Goal: Find specific page/section: Find specific page/section

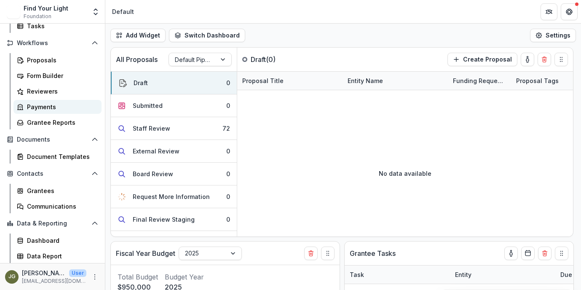
scroll to position [86, 0]
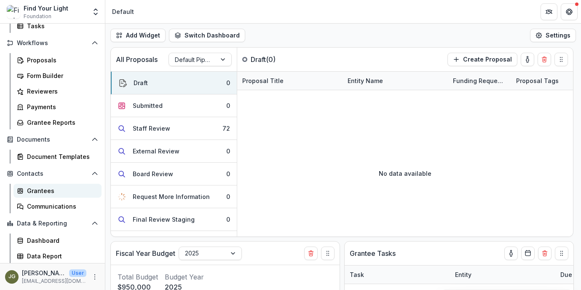
click at [59, 191] on div "Grantees" at bounding box center [61, 190] width 68 height 9
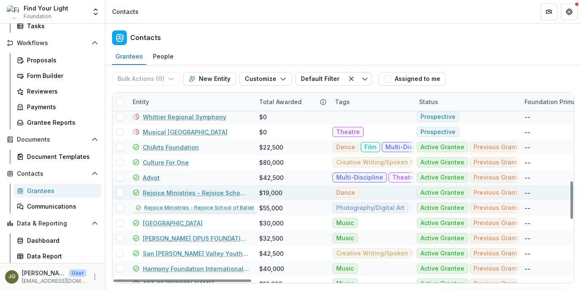
scroll to position [442, 0]
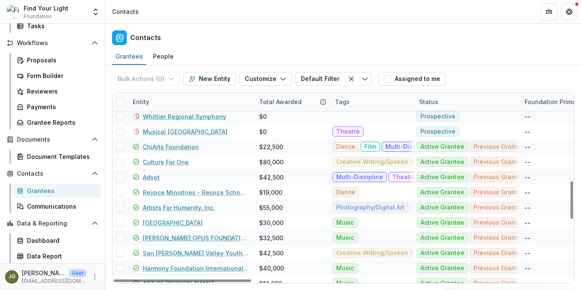
click at [430, 104] on div "Status" at bounding box center [428, 101] width 29 height 9
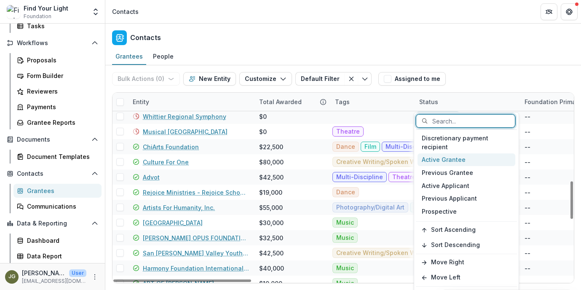
click at [450, 158] on div "Active Grantee" at bounding box center [466, 159] width 98 height 13
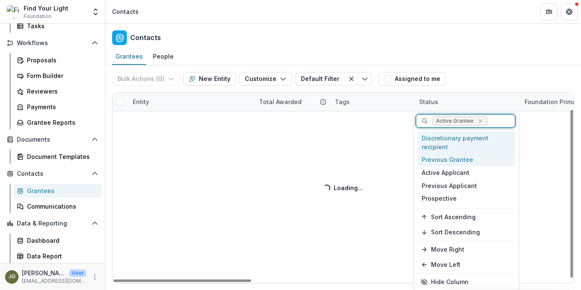
scroll to position [19, 0]
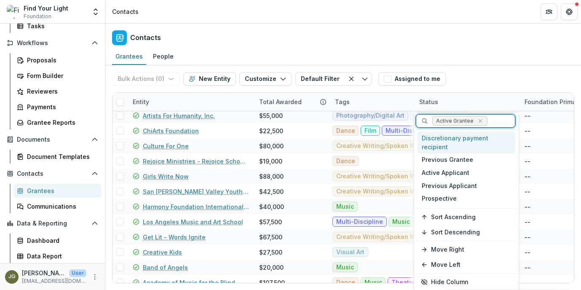
click at [471, 70] on div "Bulk Actions ( 0 ) Send Email Create Proposals Create Tasks New Entity Customiz…" at bounding box center [343, 78] width 462 height 27
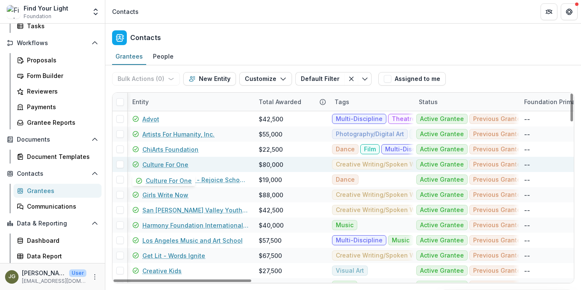
scroll to position [0, 0]
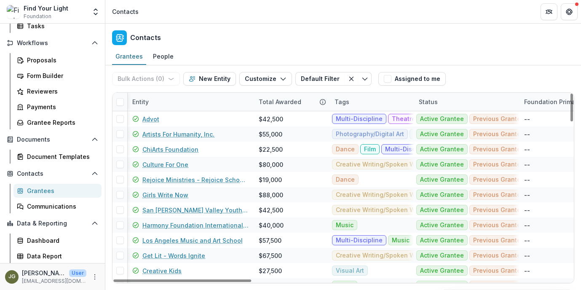
click at [350, 103] on div "Tags" at bounding box center [341, 101] width 25 height 9
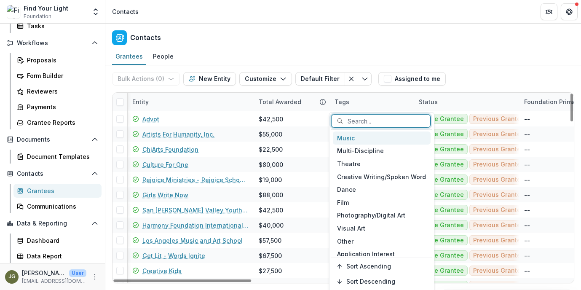
click at [355, 137] on div "Music" at bounding box center [382, 137] width 98 height 13
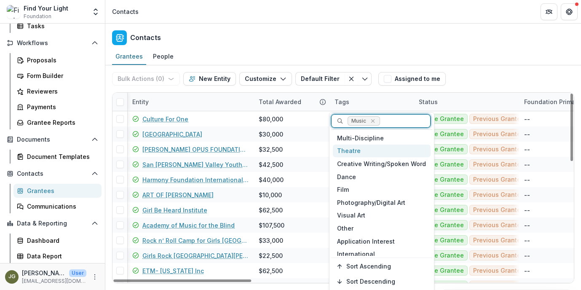
click at [361, 150] on div "Theatre" at bounding box center [382, 150] width 98 height 13
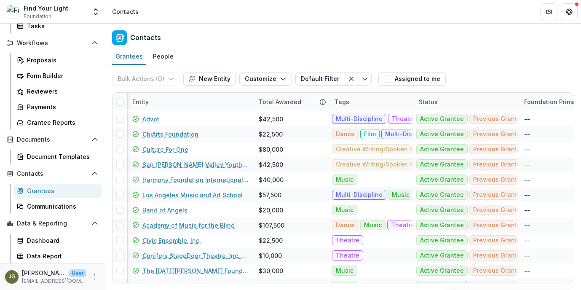
click at [461, 45] on div "Contacts" at bounding box center [343, 36] width 476 height 25
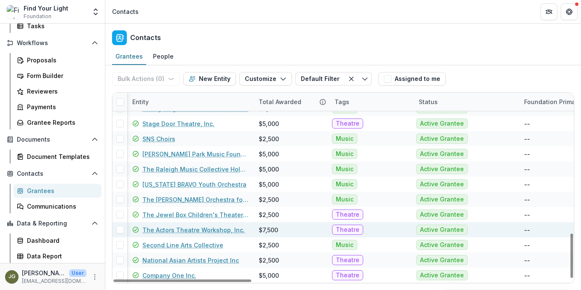
scroll to position [602, 0]
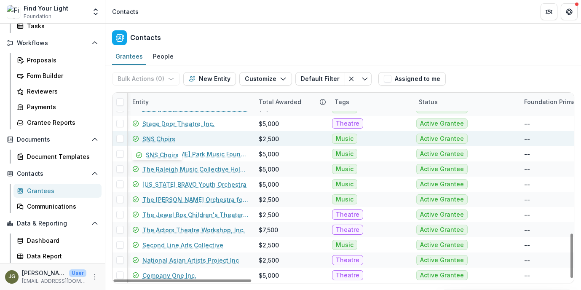
click at [158, 135] on link "SNS Choirs" at bounding box center [158, 138] width 33 height 9
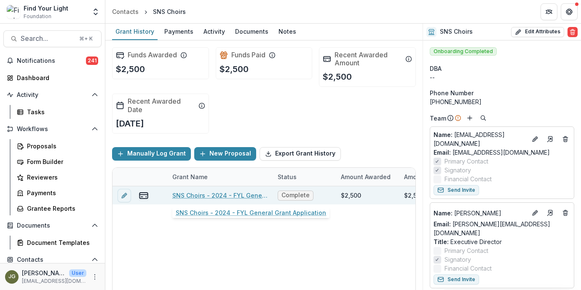
click at [209, 194] on link "SNS Choirs - 2024 - FYL General Grant Application" at bounding box center [219, 195] width 95 height 9
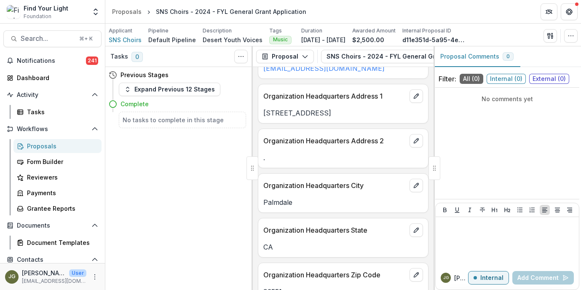
scroll to position [265, 0]
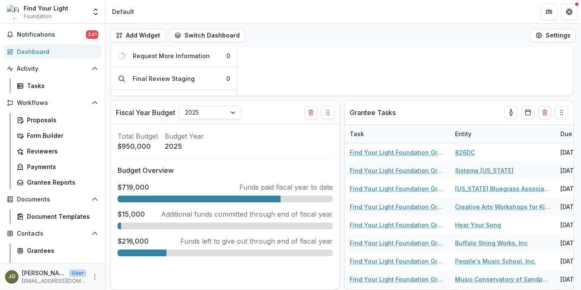
scroll to position [55, 0]
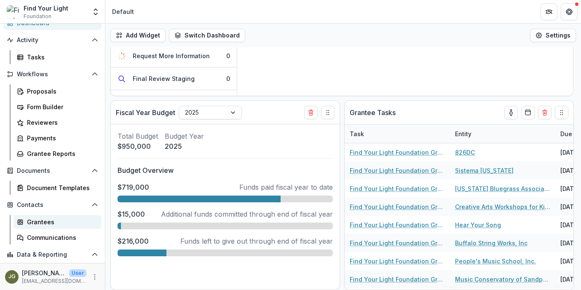
click at [42, 223] on div "Grantees" at bounding box center [61, 221] width 68 height 9
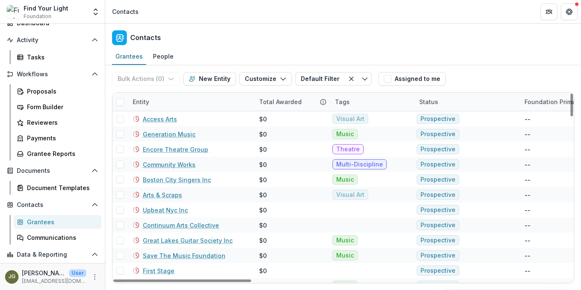
click at [428, 104] on div "Status" at bounding box center [428, 101] width 29 height 9
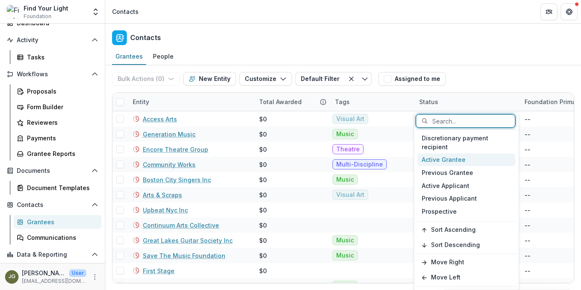
click at [451, 161] on div "Active Grantee" at bounding box center [466, 159] width 98 height 13
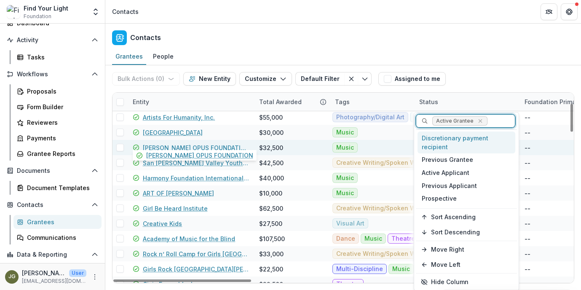
scroll to position [73, 0]
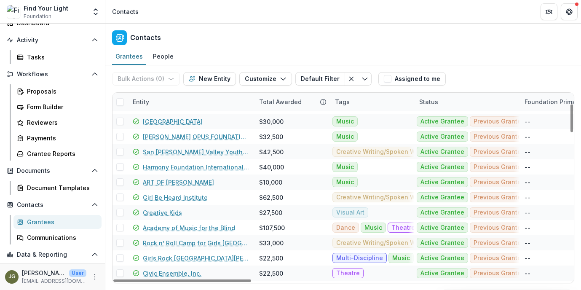
click at [487, 64] on div "Grantees People" at bounding box center [343, 56] width 476 height 17
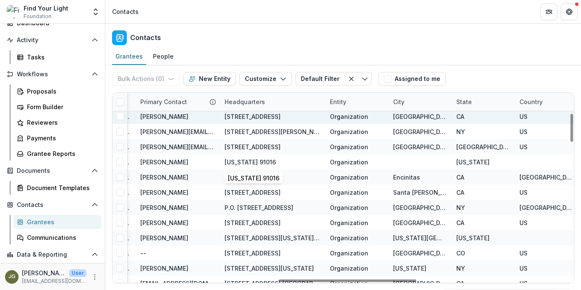
scroll to position [139, 556]
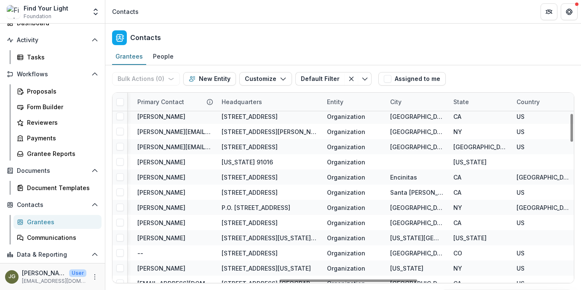
click at [463, 103] on div "State" at bounding box center [461, 101] width 26 height 9
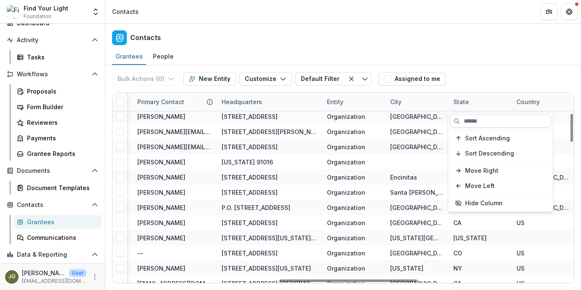
click at [482, 121] on input at bounding box center [500, 120] width 101 height 13
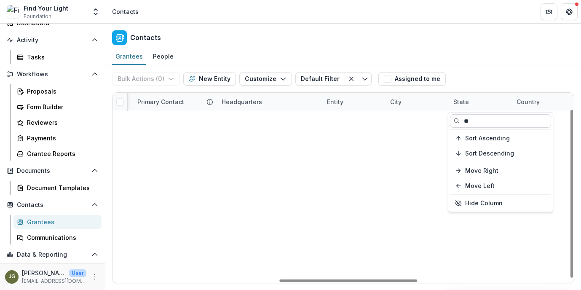
scroll to position [19, 556]
type input "**"
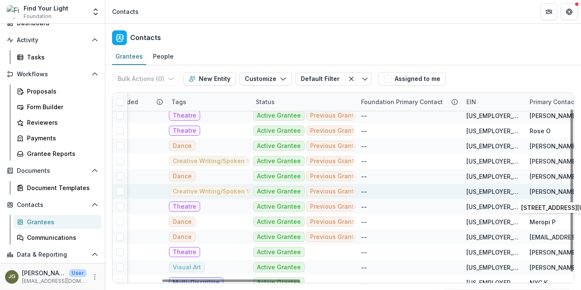
scroll to position [19, 0]
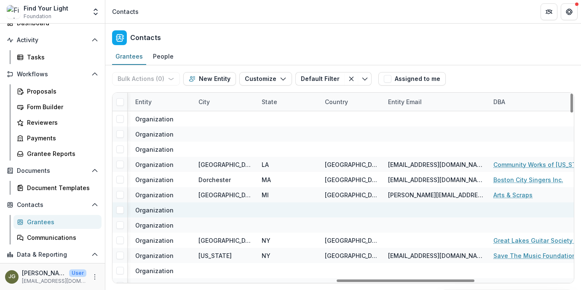
scroll to position [0, 748]
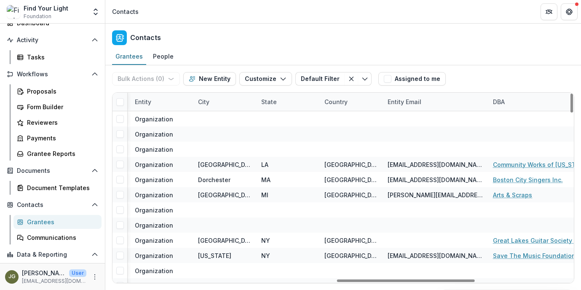
click at [268, 102] on div "State" at bounding box center [269, 101] width 26 height 9
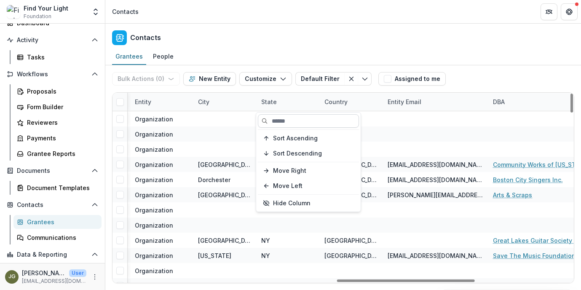
click at [297, 121] on input at bounding box center [308, 120] width 101 height 13
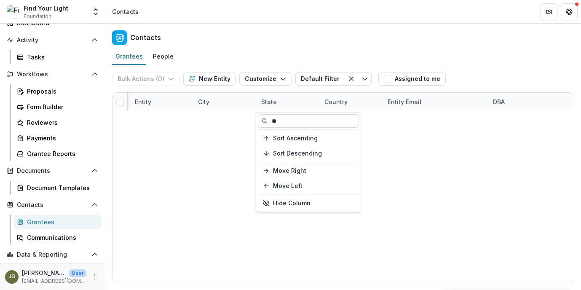
type input "**"
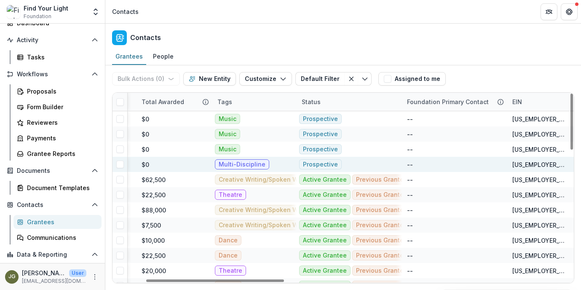
scroll to position [0, 107]
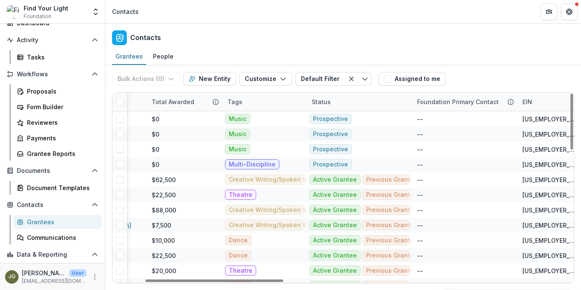
click at [328, 105] on div "Status" at bounding box center [321, 101] width 29 height 9
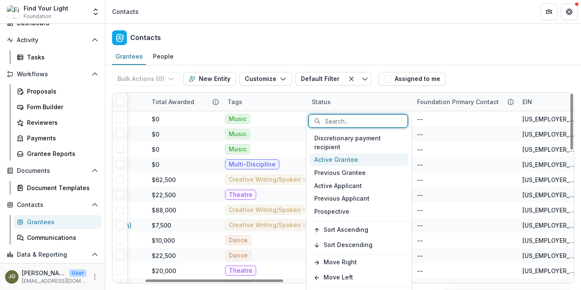
click at [341, 159] on div "Active Grantee" at bounding box center [359, 159] width 98 height 13
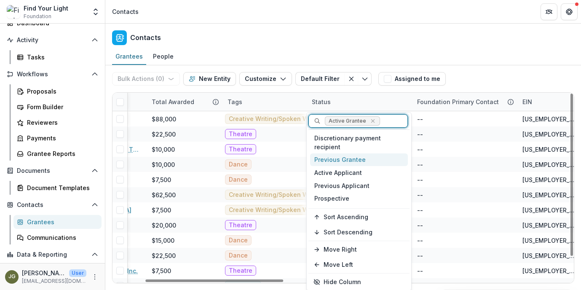
click at [354, 101] on div "Status" at bounding box center [359, 102] width 105 height 18
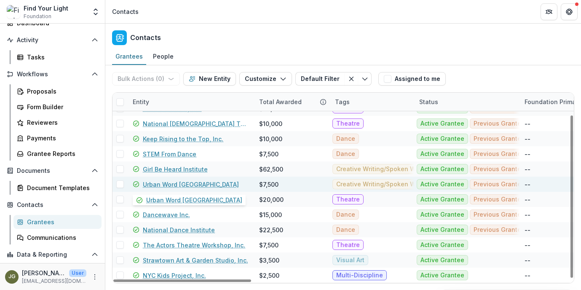
scroll to position [26, 0]
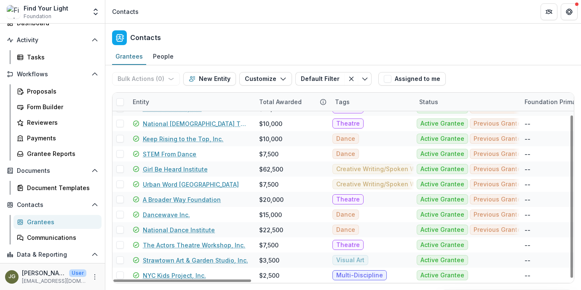
click at [345, 102] on div "Tags" at bounding box center [342, 101] width 25 height 9
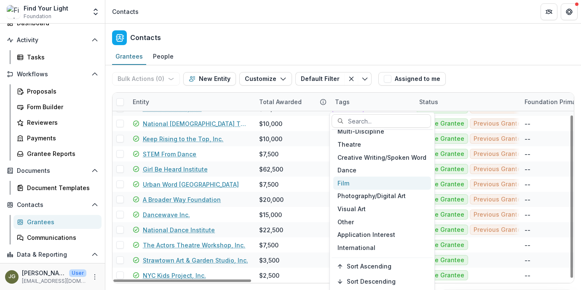
scroll to position [0, 0]
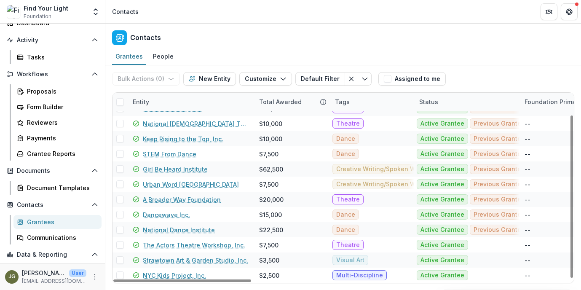
click at [471, 62] on div "Grantees People" at bounding box center [343, 56] width 476 height 17
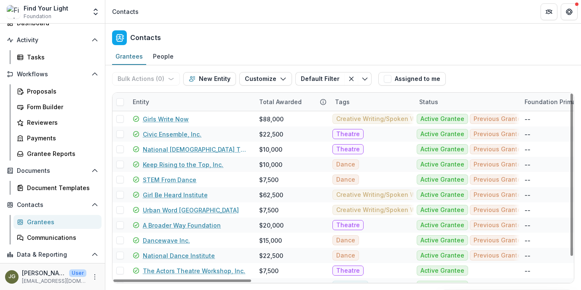
click at [442, 103] on div "Status" at bounding box center [466, 102] width 105 height 18
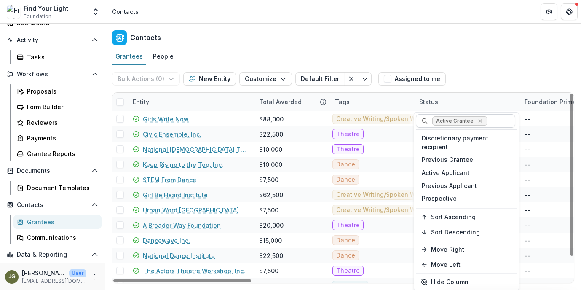
click at [479, 121] on icon "Remove Active Grantee" at bounding box center [480, 121] width 7 height 7
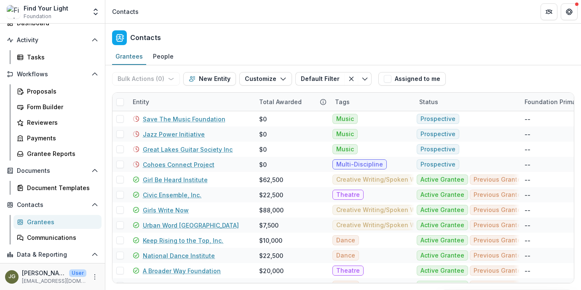
click at [484, 65] on div "Bulk Actions ( 0 ) Send Email Create Proposals Create Tasks New Entity Customiz…" at bounding box center [343, 78] width 462 height 27
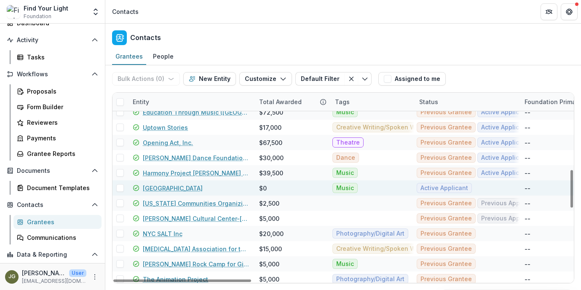
scroll to position [386, 0]
click at [199, 189] on link "[GEOGRAPHIC_DATA]" at bounding box center [173, 187] width 60 height 9
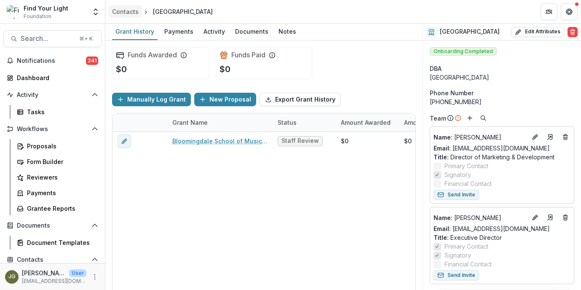
click at [126, 11] on div "Contacts" at bounding box center [125, 11] width 27 height 9
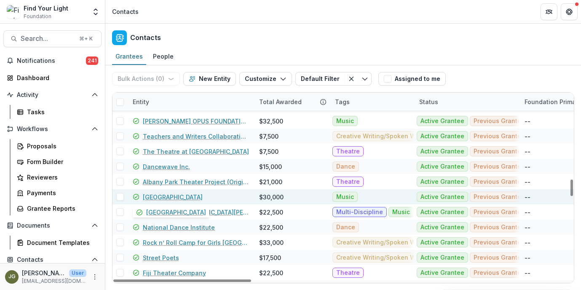
scroll to position [1003, 0]
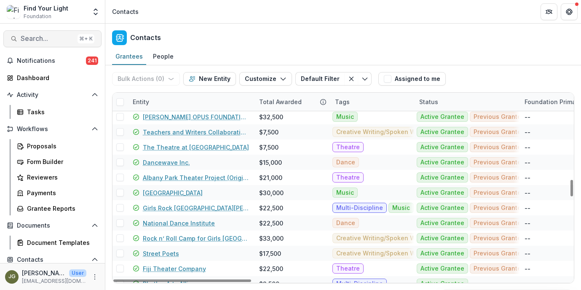
click at [26, 38] on span "Search..." at bounding box center [48, 39] width 54 height 8
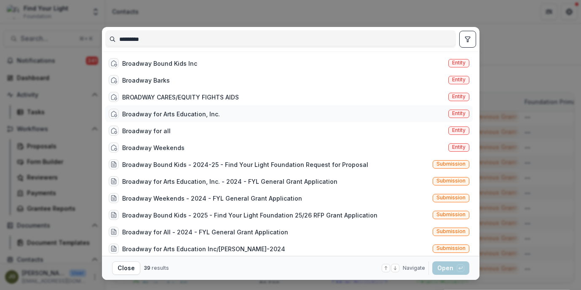
type input "********"
click at [149, 110] on div "Broadway for Arts Education, Inc." at bounding box center [171, 114] width 98 height 9
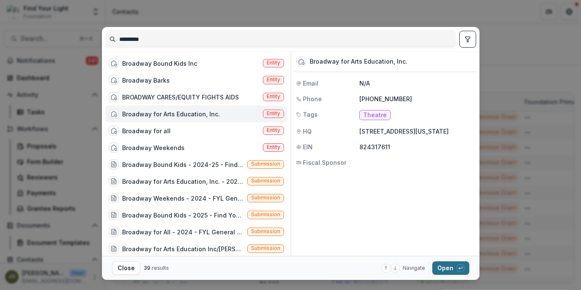
click at [441, 265] on button "Open with enter key" at bounding box center [450, 267] width 37 height 13
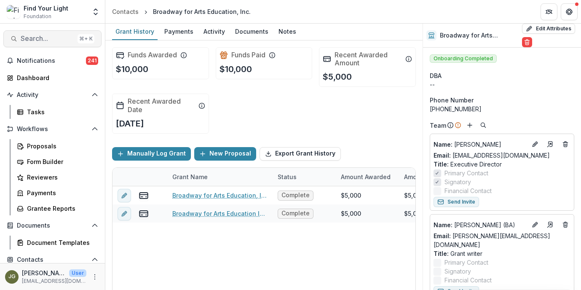
click at [54, 37] on span "Search..." at bounding box center [48, 39] width 54 height 8
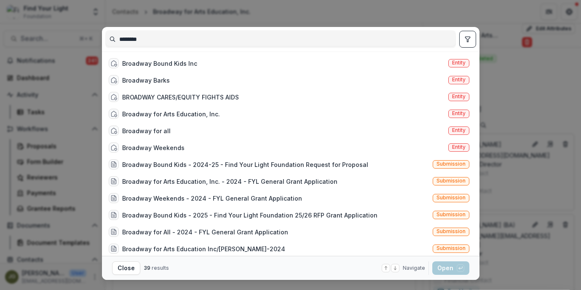
type input "********"
click at [496, 74] on div "******** Broadway Bound Kids Inc Entity Broadway Barks Entity BROADWAY CARES/EQ…" at bounding box center [290, 145] width 581 height 290
